Goal: Find specific page/section

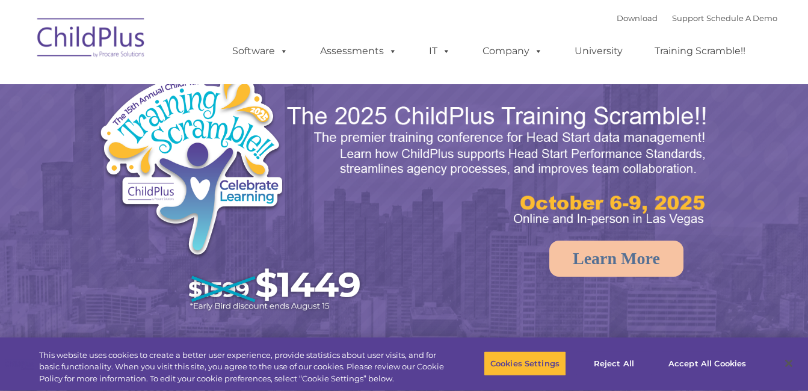
select select "MEDIUM"
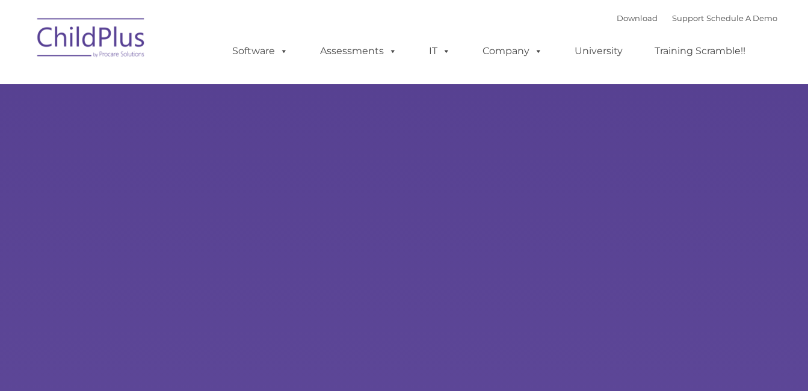
type input ""
select select "MEDIUM"
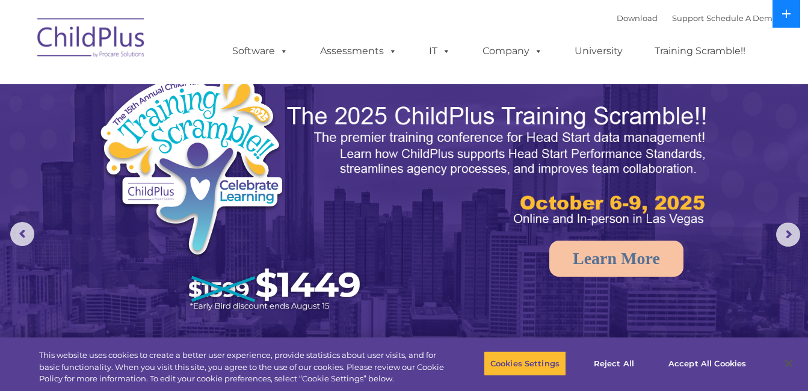
click at [781, 23] on button at bounding box center [786, 14] width 28 height 28
